Goal: Task Accomplishment & Management: Use online tool/utility

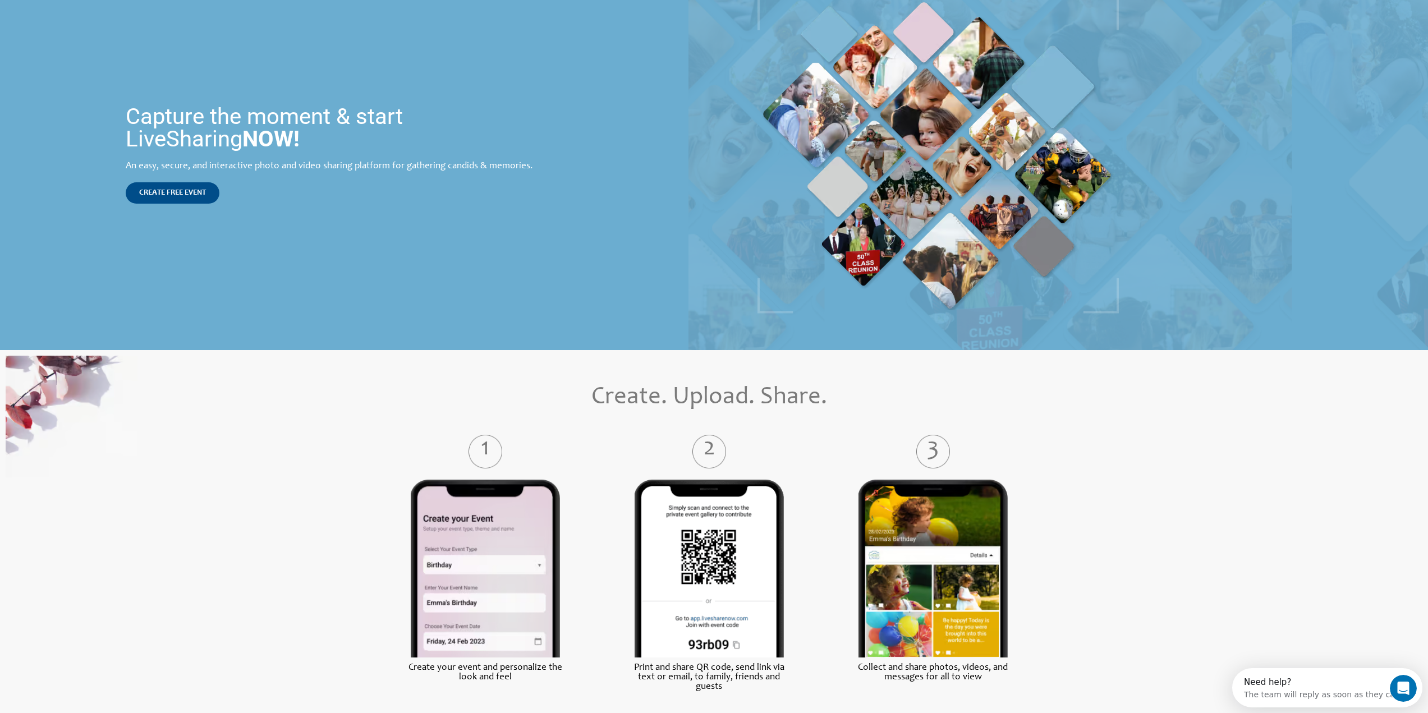
scroll to position [112, 0]
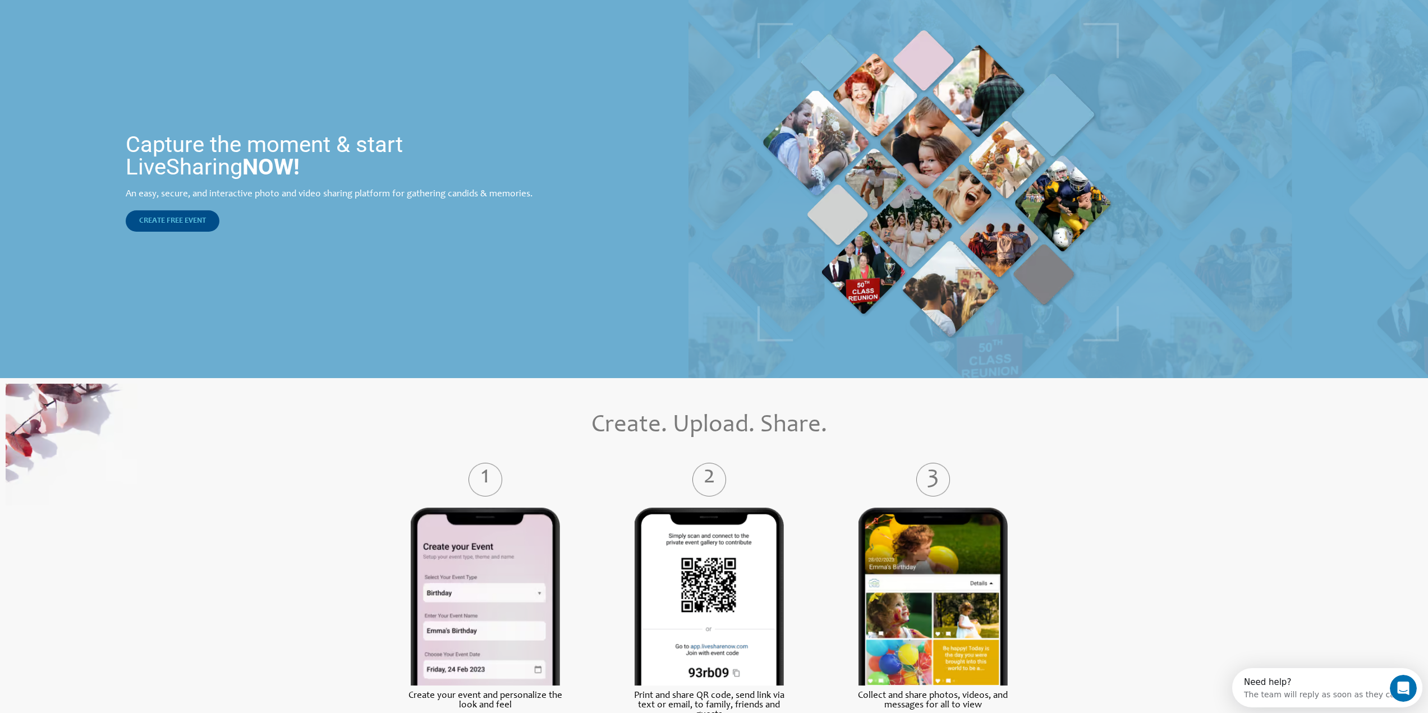
click at [184, 223] on span "CREATE FREE EVENT" at bounding box center [172, 221] width 67 height 8
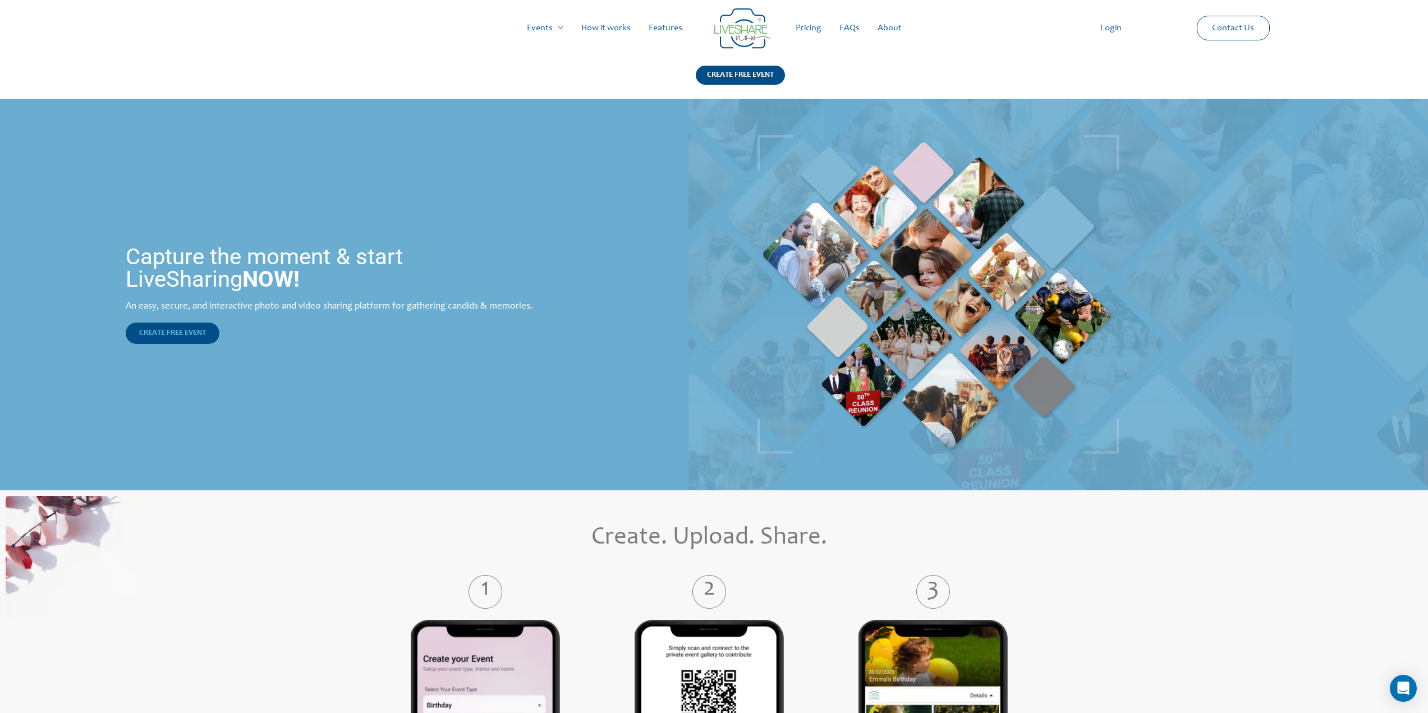
click at [166, 339] on link "CREATE FREE EVENT" at bounding box center [173, 333] width 94 height 21
click at [823, 26] on link "Pricing" at bounding box center [809, 28] width 44 height 36
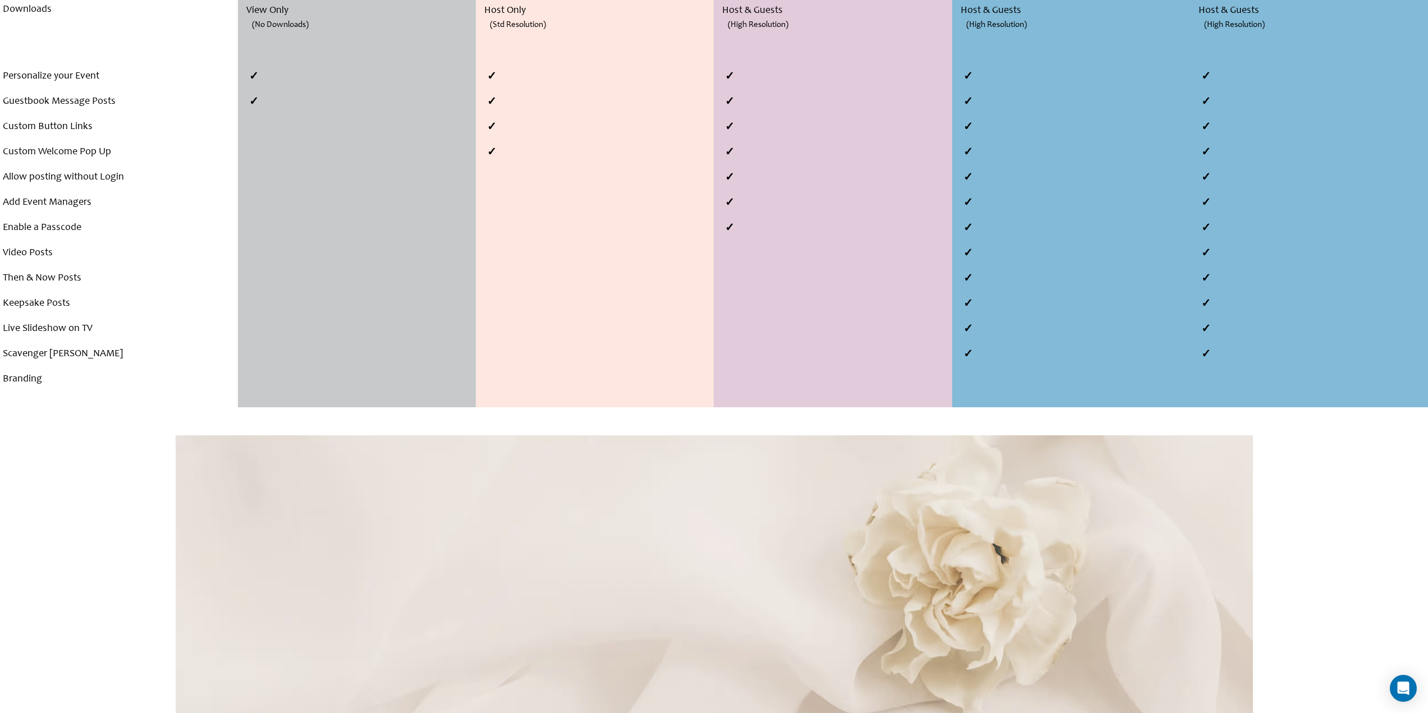
scroll to position [505, 0]
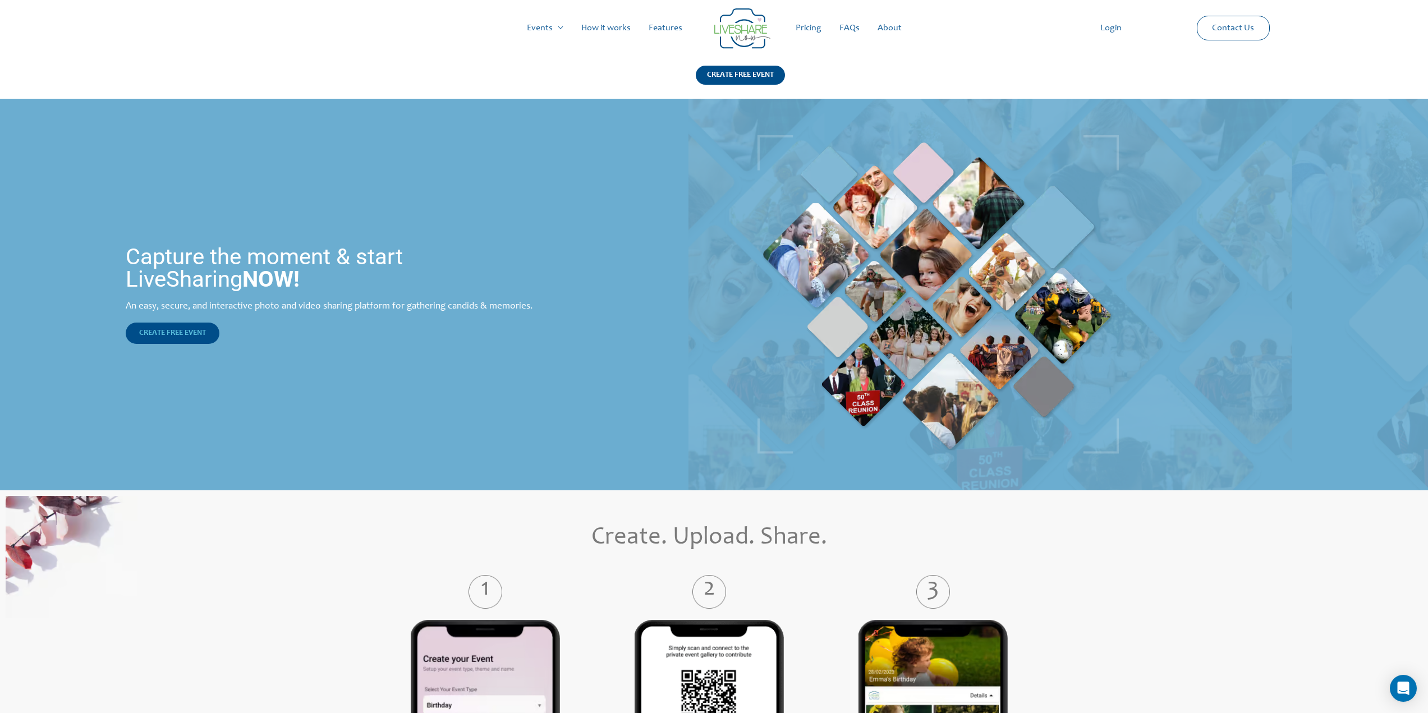
click at [191, 338] on link "CREATE FREE EVENT" at bounding box center [173, 333] width 94 height 21
